Goal: Register for event/course

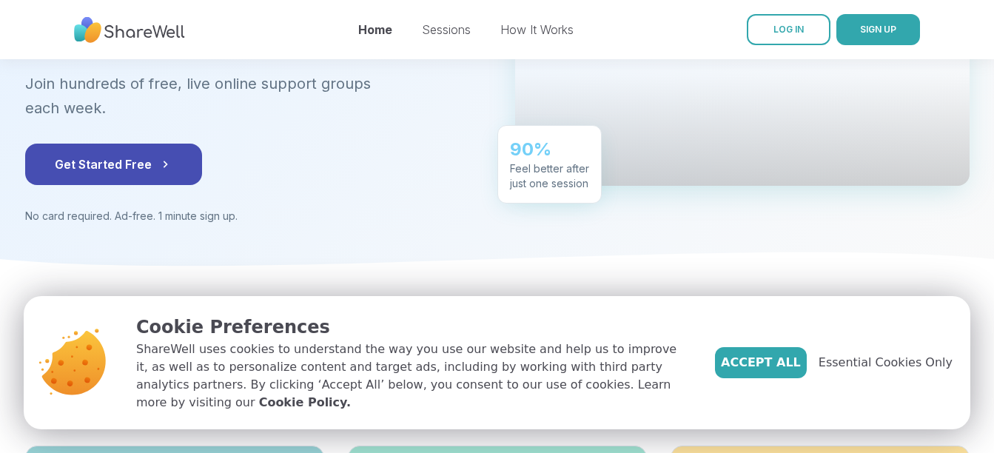
click at [869, 360] on div "Accept All Essential Cookies Only" at bounding box center [833, 362] width 237 height 31
click at [869, 368] on span "Essential Cookies Only" at bounding box center [885, 363] width 134 height 18
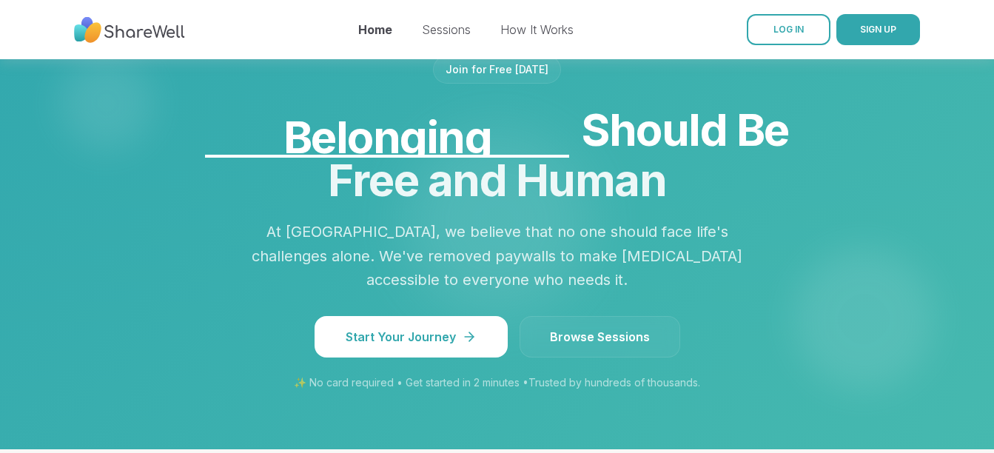
scroll to position [1247, 0]
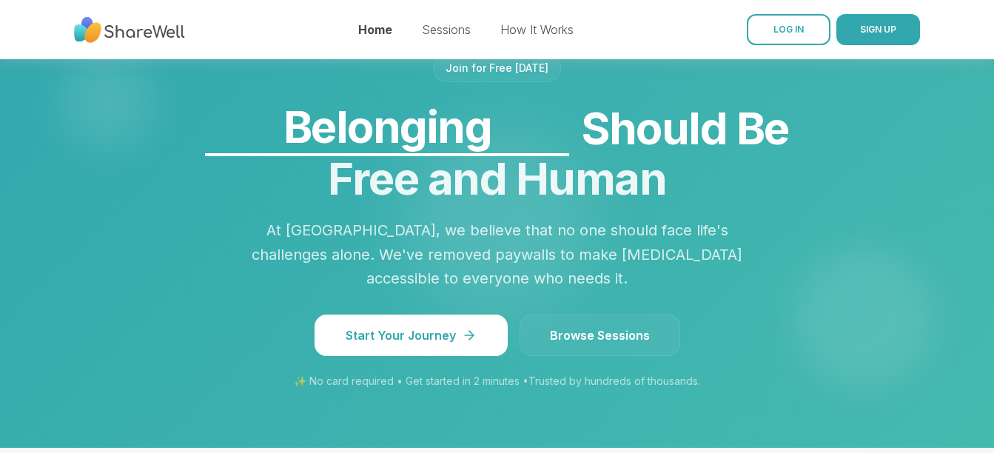
click at [609, 314] on link "Browse Sessions" at bounding box center [599, 334] width 161 height 41
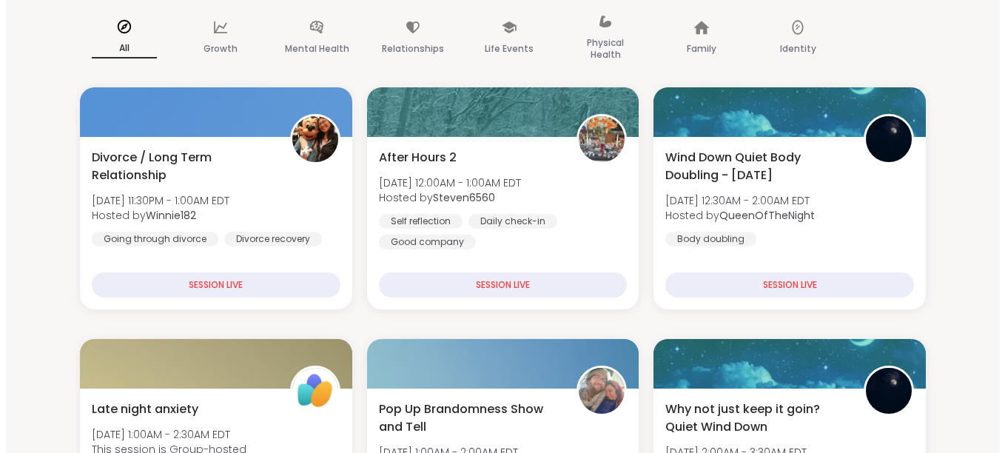
scroll to position [131, 0]
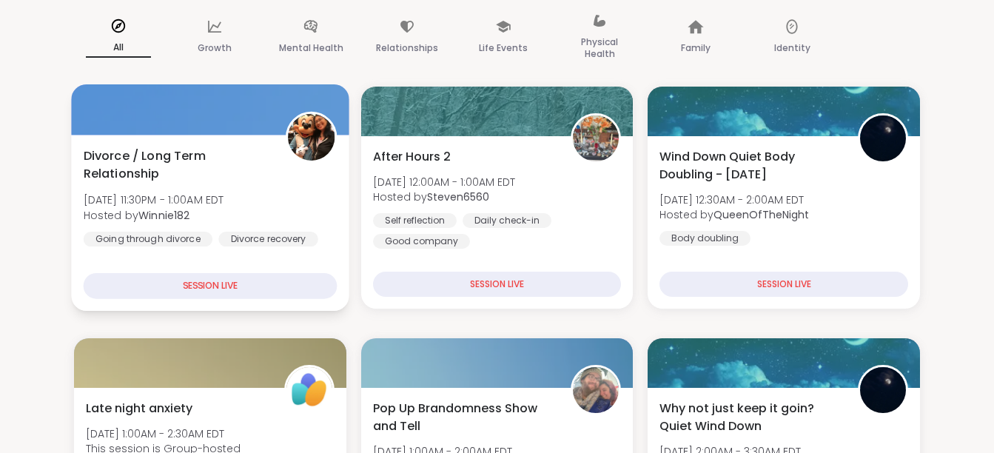
click at [269, 181] on span "Divorce / Long Term Relationship" at bounding box center [177, 165] width 186 height 36
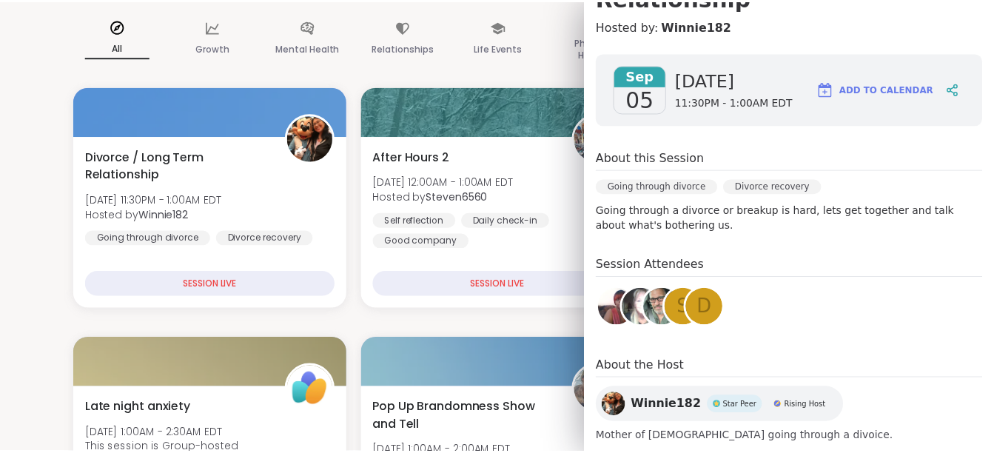
scroll to position [0, 0]
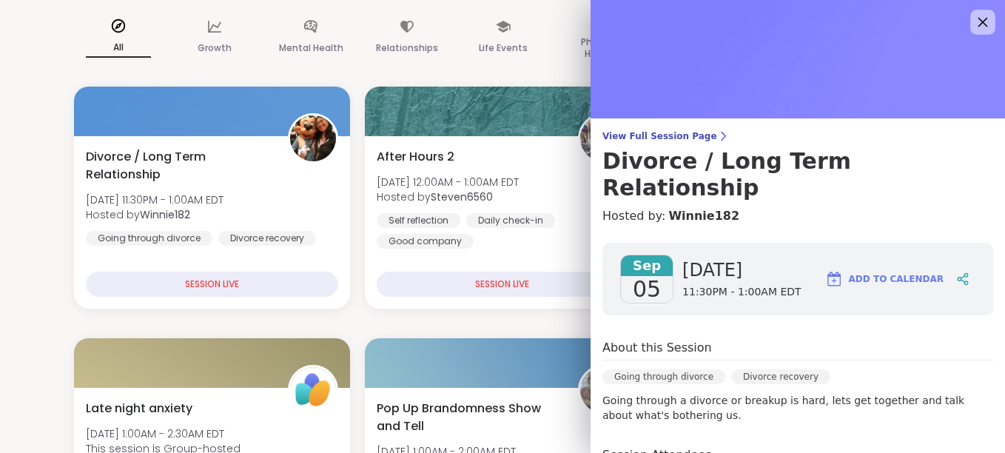
click at [973, 17] on icon at bounding box center [982, 22] width 18 height 18
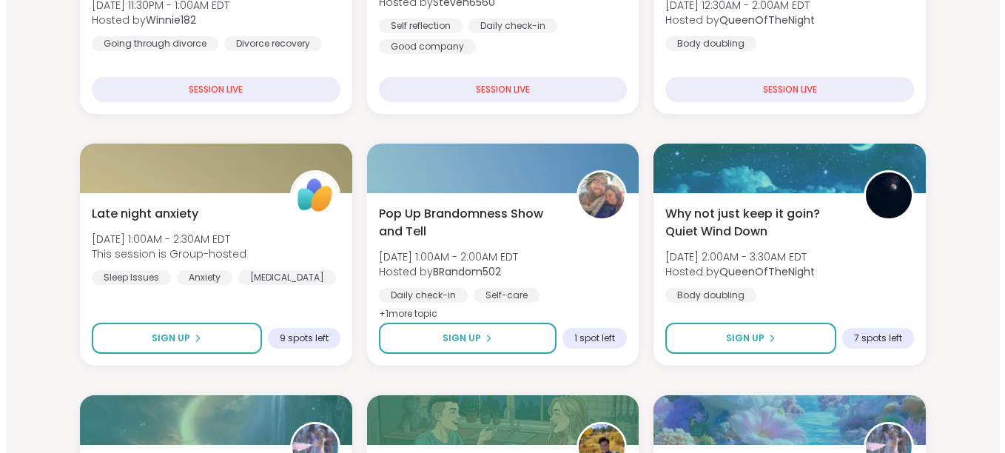
scroll to position [326, 0]
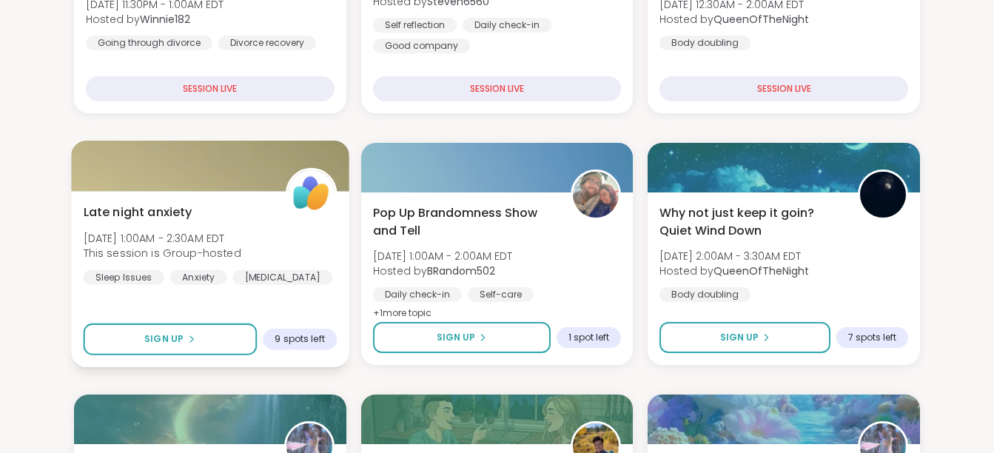
click at [186, 195] on div "Late night anxiety [DATE] 1:00AM - 2:30AM EDT This session is Group-hosted Slee…" at bounding box center [209, 279] width 277 height 176
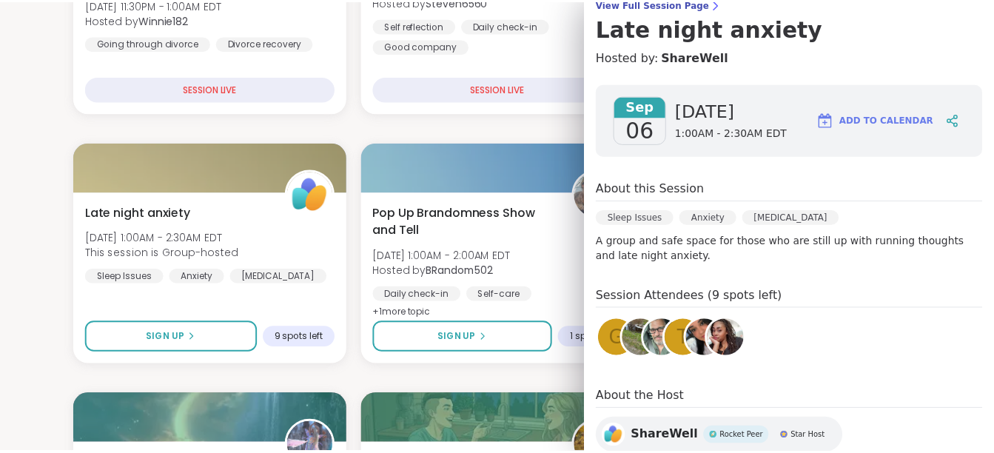
scroll to position [205, 0]
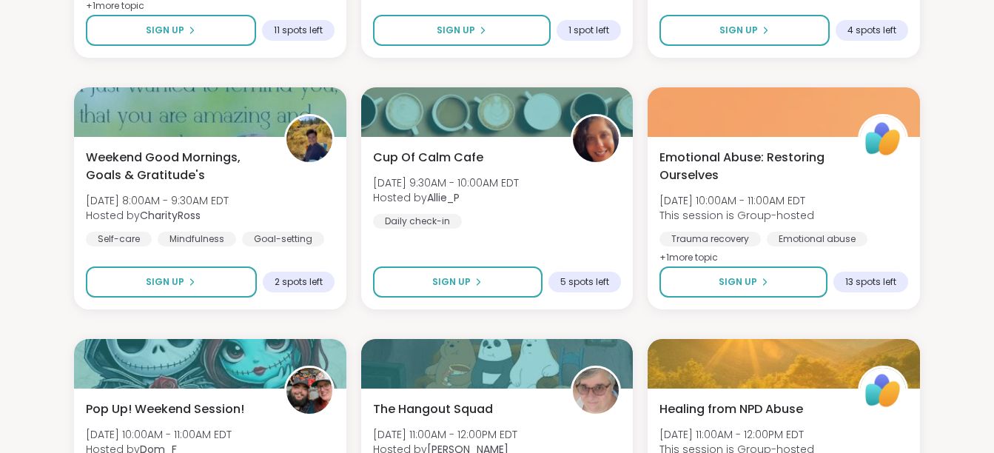
scroll to position [886, 0]
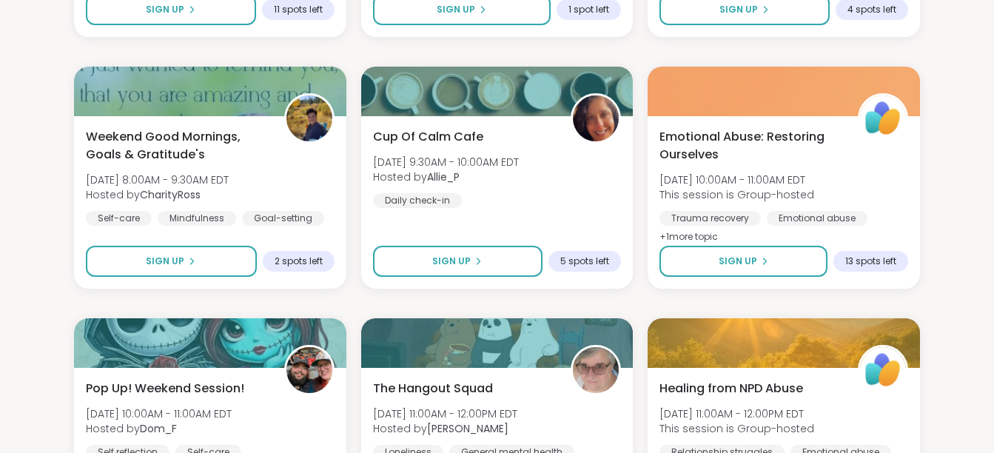
scroll to position [905, 0]
